Goal: Task Accomplishment & Management: Manage account settings

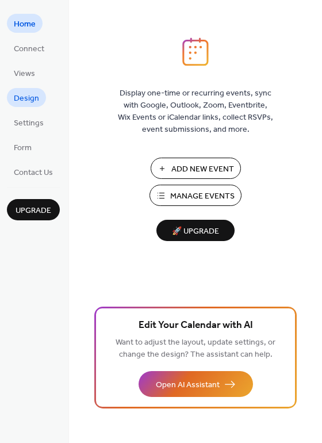
click at [34, 99] on span "Design" at bounding box center [26, 99] width 25 height 12
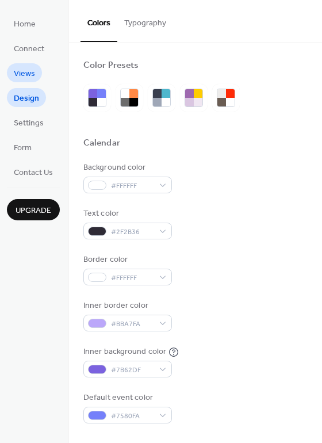
click at [34, 74] on span "Views" at bounding box center [24, 74] width 21 height 12
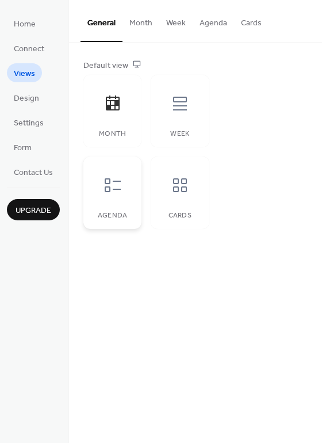
click at [110, 191] on icon at bounding box center [112, 185] width 18 height 18
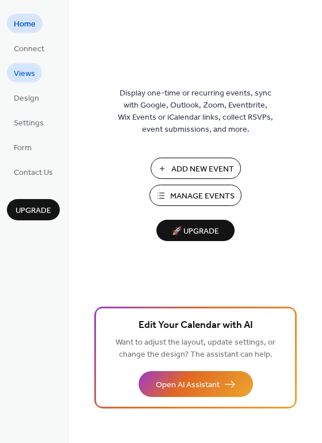
click at [26, 80] on span "Views" at bounding box center [24, 74] width 21 height 12
click at [39, 126] on span "Settings" at bounding box center [29, 123] width 30 height 12
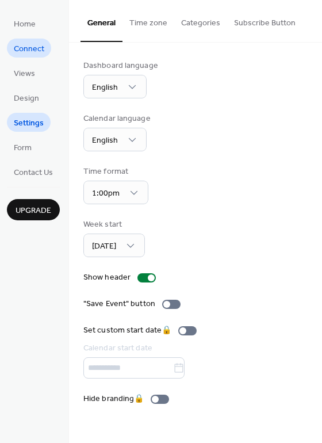
click at [36, 48] on span "Connect" at bounding box center [29, 49] width 30 height 12
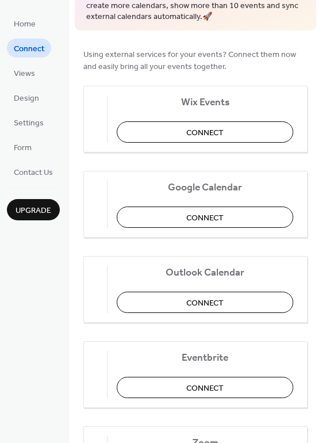
scroll to position [156, 0]
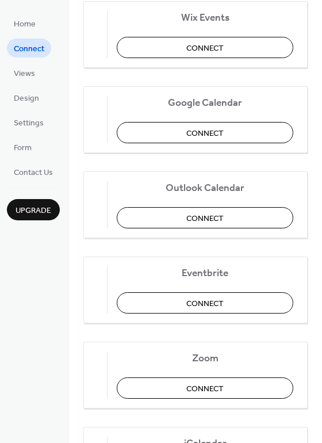
click at [180, 132] on button "Connect" at bounding box center [205, 132] width 176 height 21
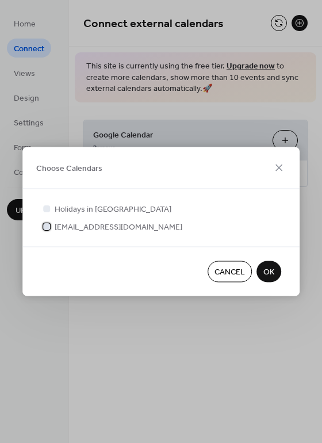
click at [46, 229] on div at bounding box center [46, 225] width 7 height 7
click at [268, 273] on span "OK" at bounding box center [268, 272] width 11 height 12
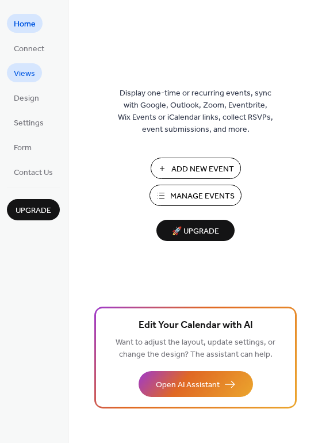
click at [32, 78] on span "Views" at bounding box center [24, 74] width 21 height 12
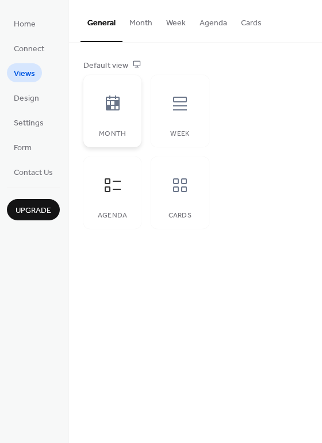
click at [119, 109] on icon at bounding box center [113, 102] width 14 height 15
click at [189, 172] on div at bounding box center [180, 185] width 34 height 34
click at [178, 112] on icon at bounding box center [180, 103] width 18 height 18
